Goal: Check status

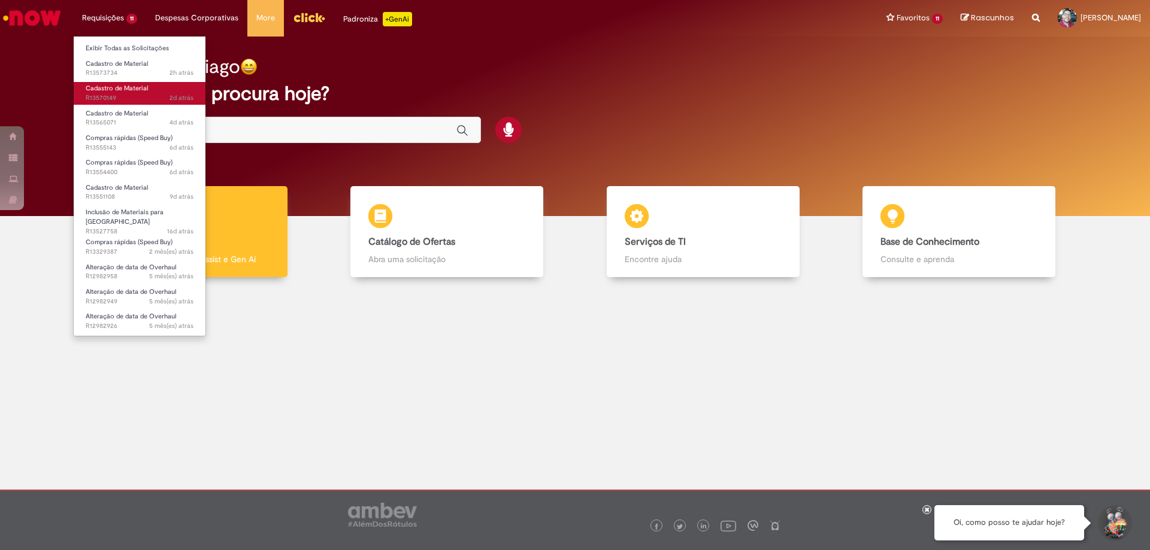
click at [109, 90] on span "Cadastro de Material" at bounding box center [117, 88] width 62 height 9
click at [125, 90] on span "Cadastro de Material" at bounding box center [117, 88] width 62 height 9
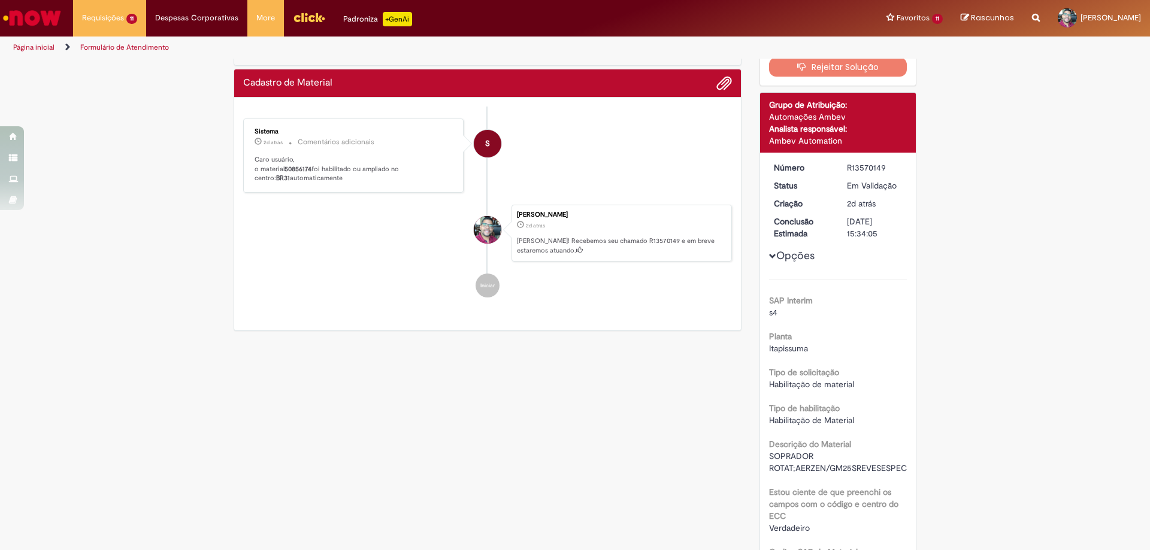
scroll to position [180, 0]
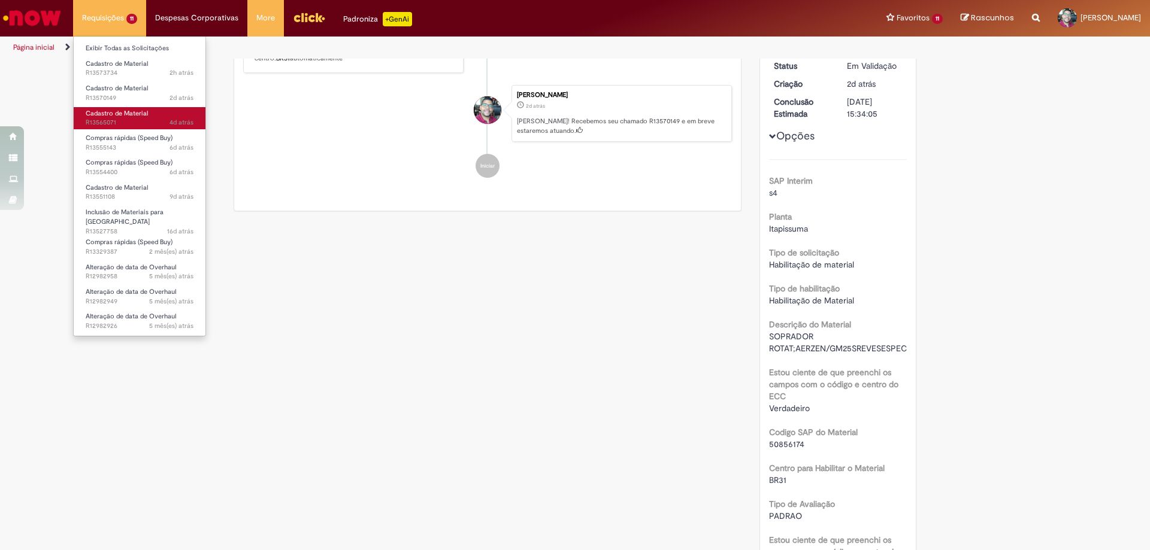
click at [110, 113] on span "Cadastro de Material" at bounding box center [117, 113] width 62 height 9
click at [94, 107] on link "Cadastro de Material 4d atrás 4 dias atrás R13565071" at bounding box center [140, 118] width 132 height 22
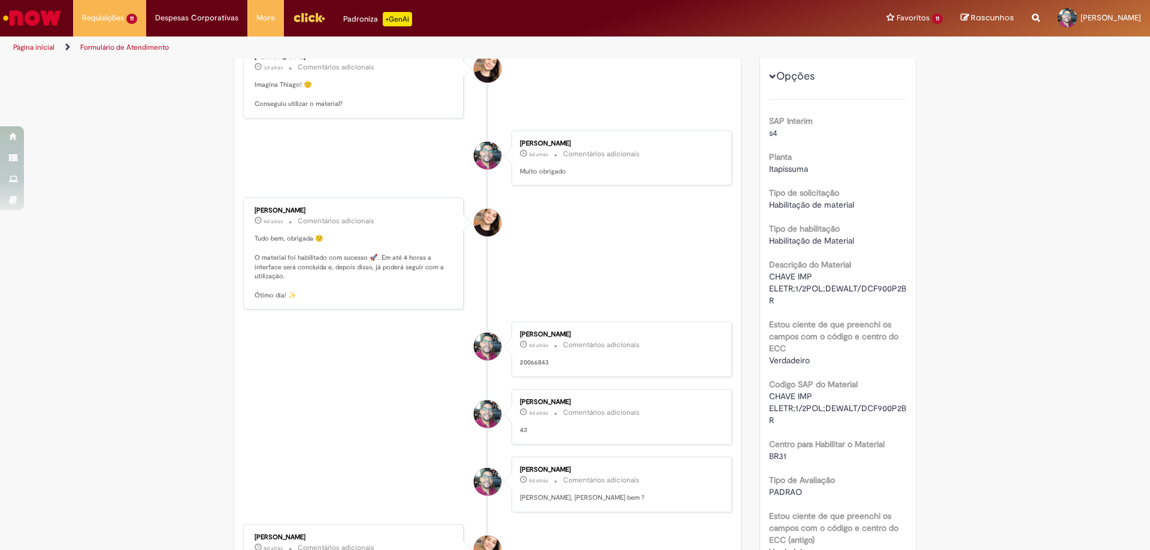
scroll to position [359, 0]
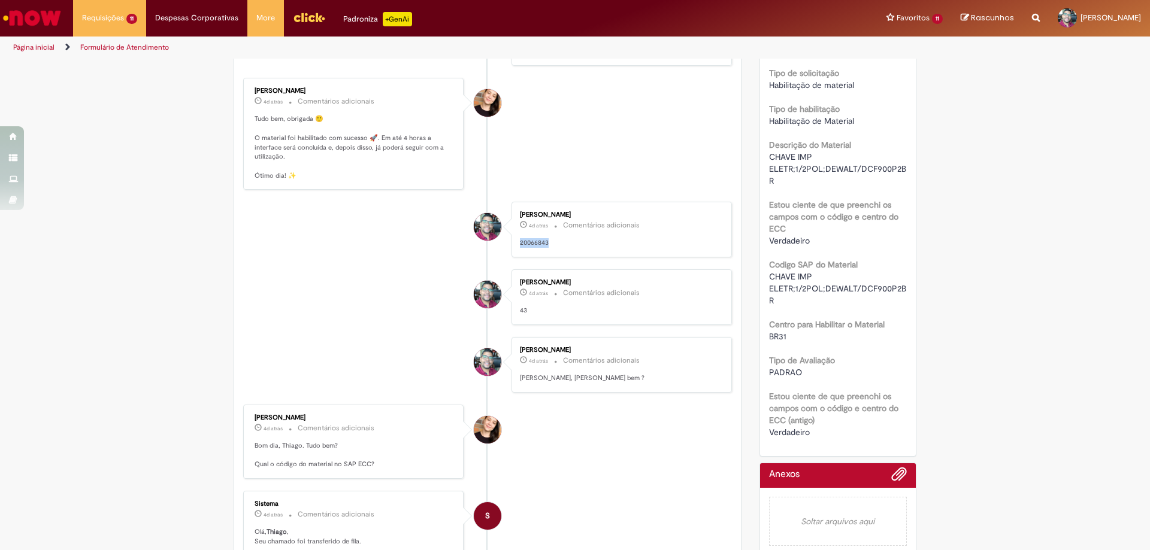
drag, startPoint x: 549, startPoint y: 244, endPoint x: 511, endPoint y: 244, distance: 37.7
click at [515, 244] on div "[PERSON_NAME] 4d atrás 4 dias atrás Comentários adicionais 20066843" at bounding box center [621, 229] width 213 height 49
copy p "20066843"
